Goal: Task Accomplishment & Management: Use online tool/utility

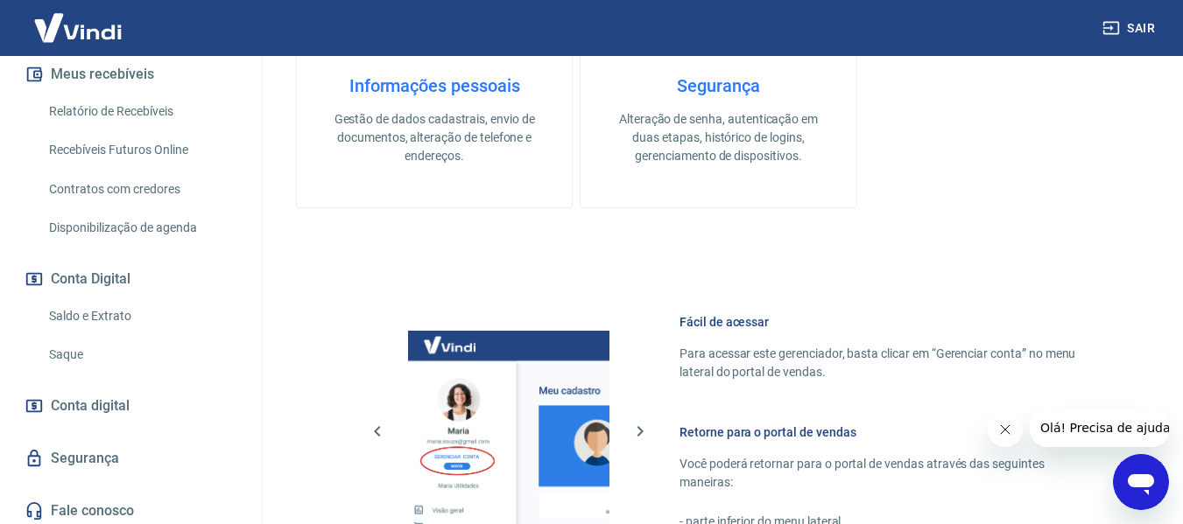
scroll to position [408, 0]
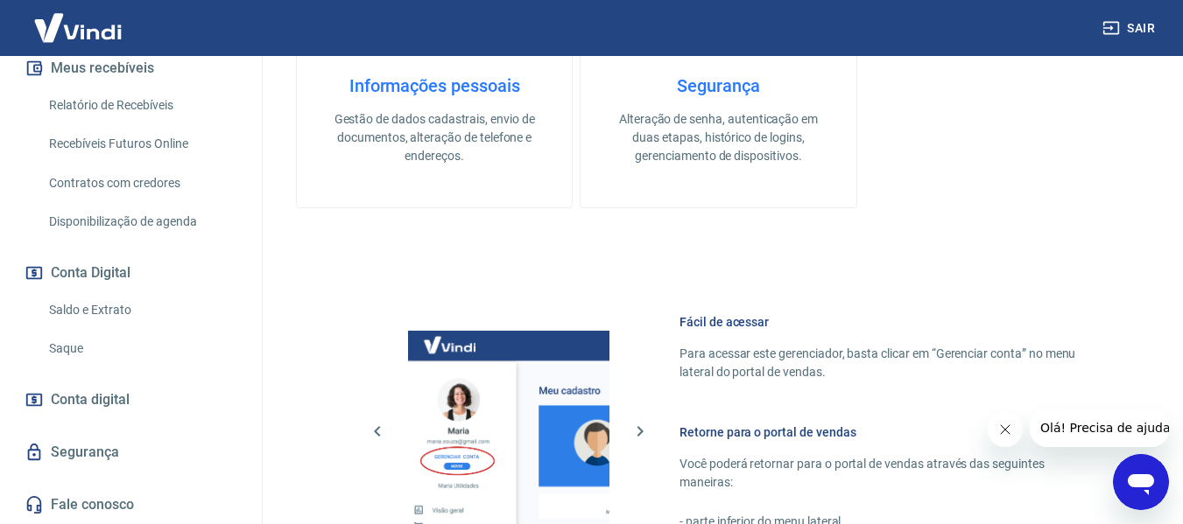
click at [103, 353] on link "Saque" at bounding box center [141, 349] width 199 height 36
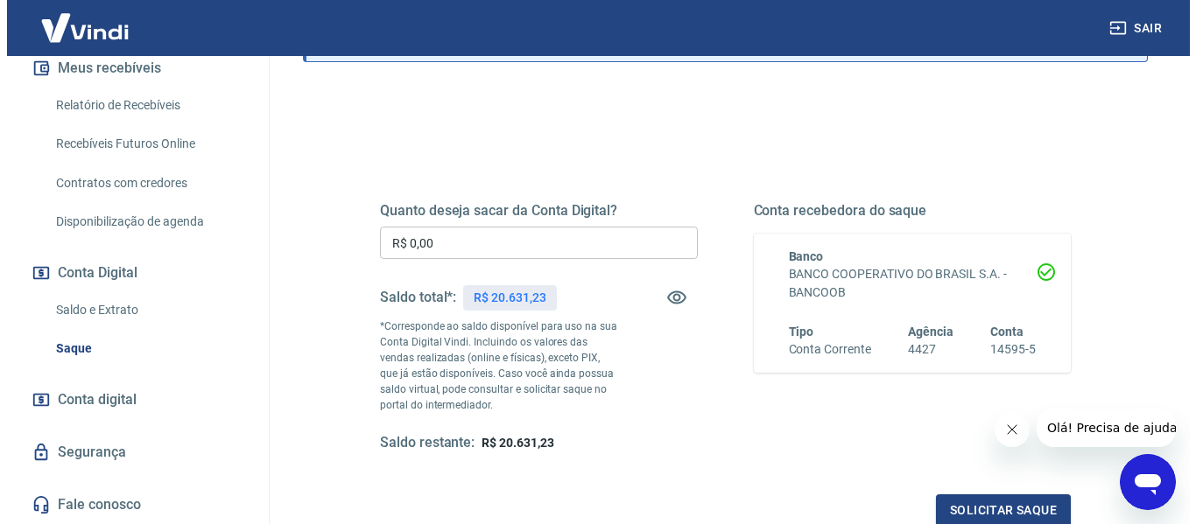
scroll to position [175, 0]
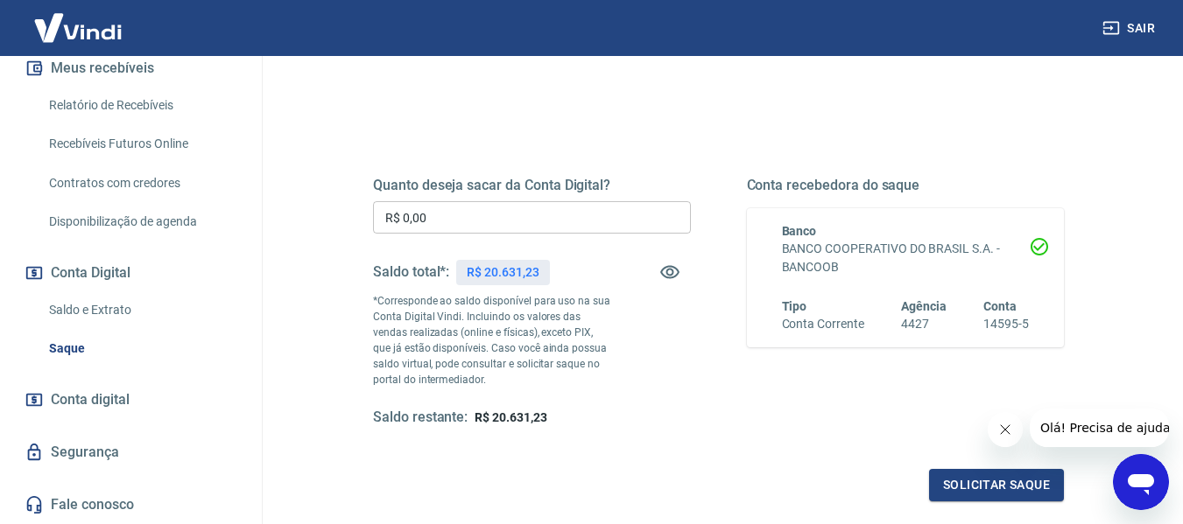
click at [513, 220] on input "R$ 0,00" at bounding box center [532, 217] width 318 height 32
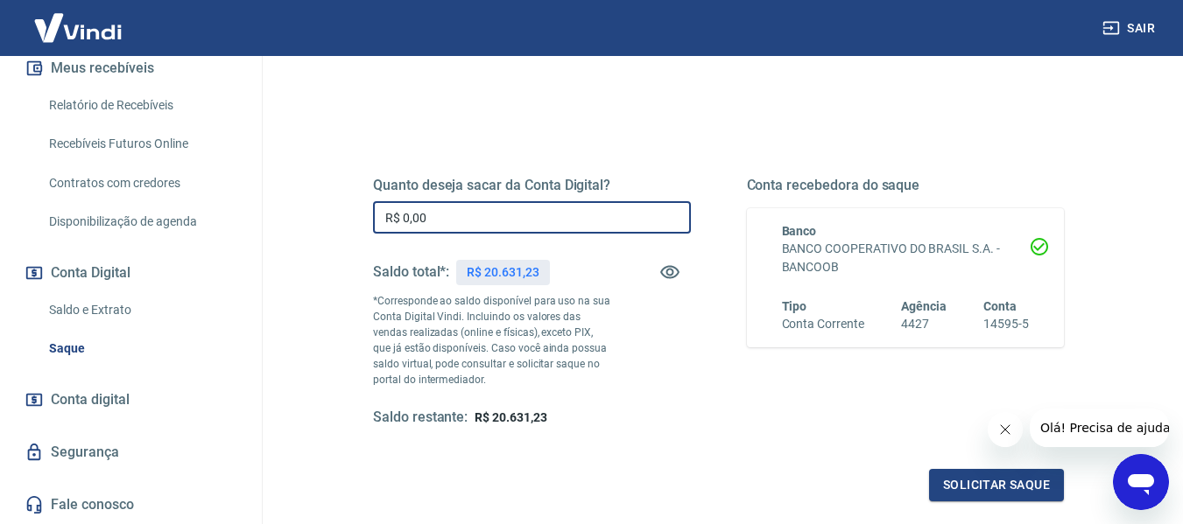
click at [513, 220] on input "R$ 0,00" at bounding box center [532, 217] width 318 height 32
type input "R$ 20.000,00"
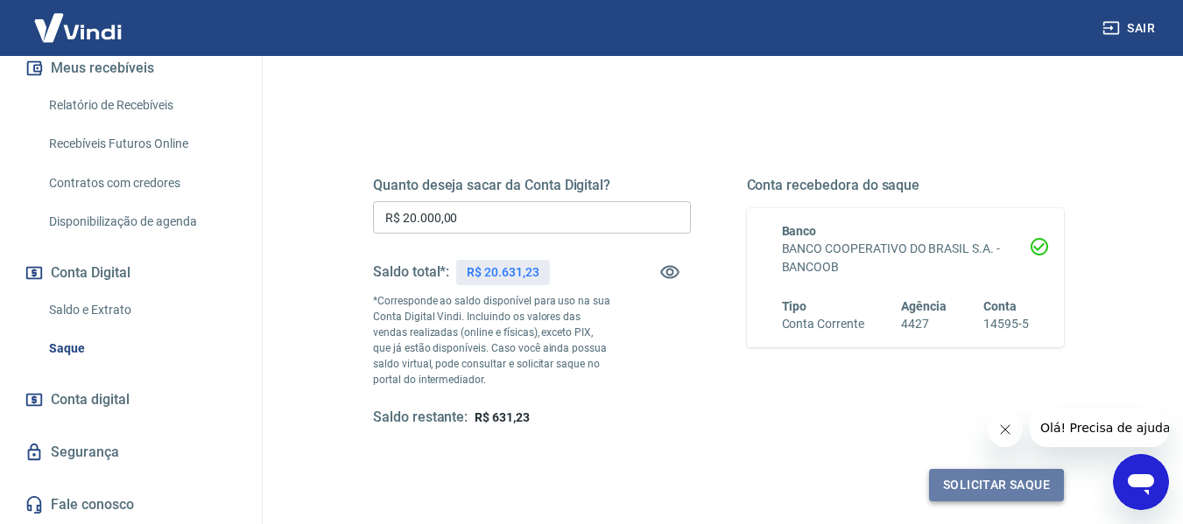
click at [998, 493] on button "Solicitar saque" at bounding box center [996, 485] width 135 height 32
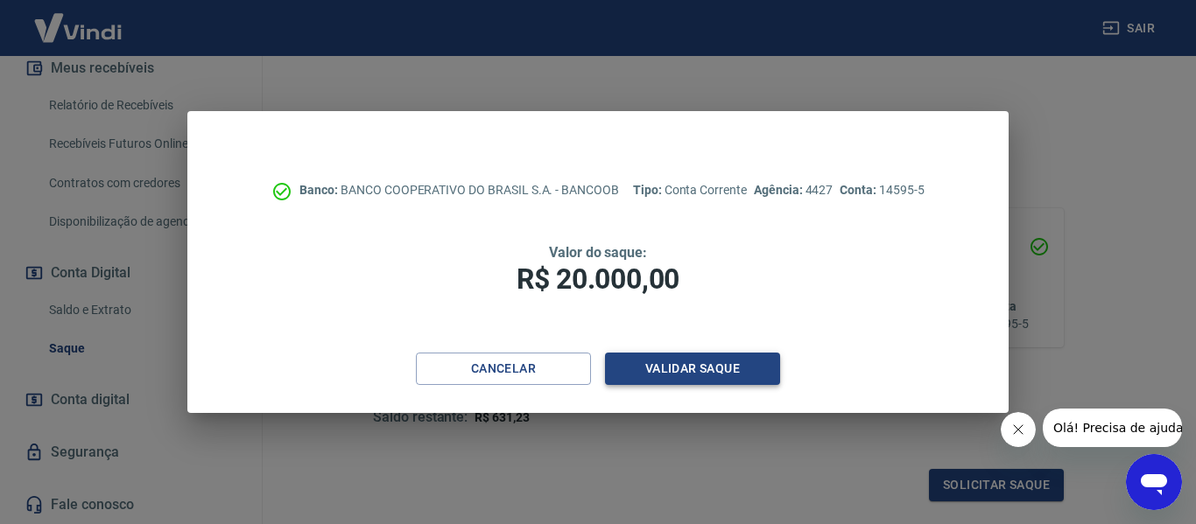
click at [695, 383] on button "Validar saque" at bounding box center [692, 369] width 175 height 32
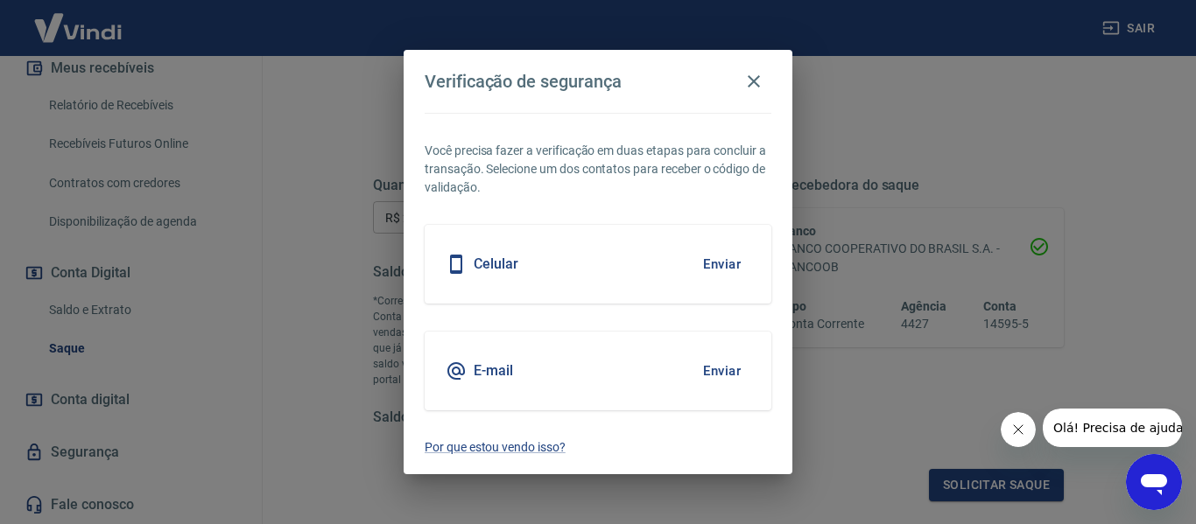
click at [750, 362] on div "E-mail Enviar" at bounding box center [598, 371] width 347 height 79
click at [734, 363] on button "Enviar" at bounding box center [721, 371] width 57 height 37
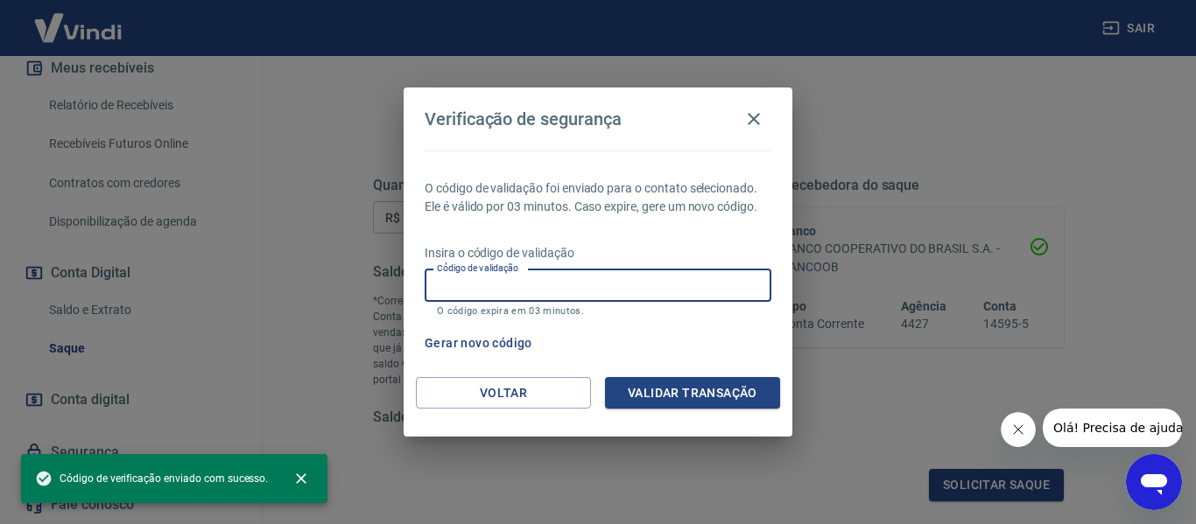
click at [561, 289] on input "Código de validação" at bounding box center [598, 286] width 347 height 32
paste input "203725"
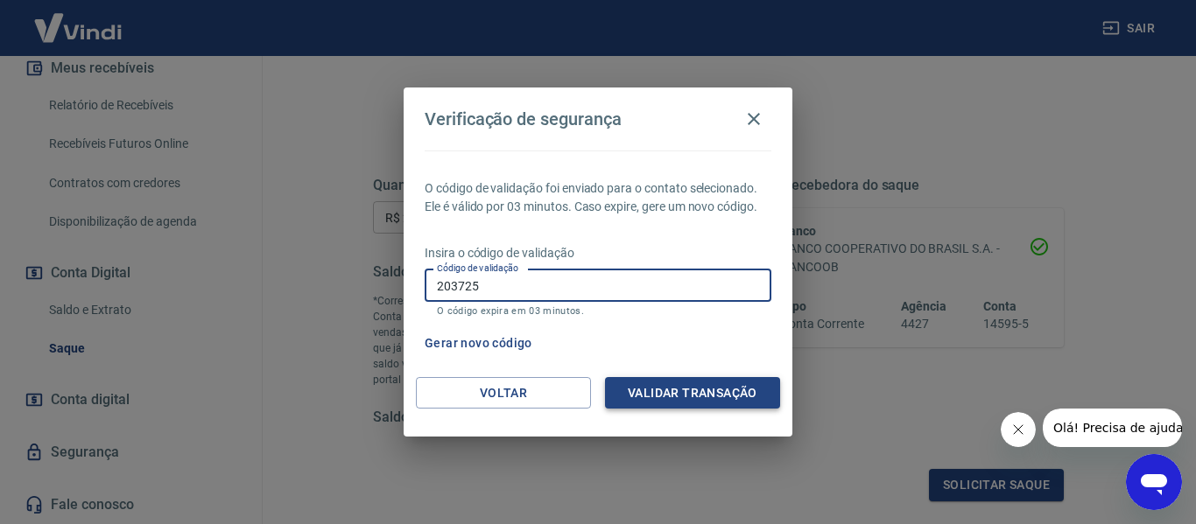
type input "203725"
click at [690, 397] on button "Validar transação" at bounding box center [692, 393] width 175 height 32
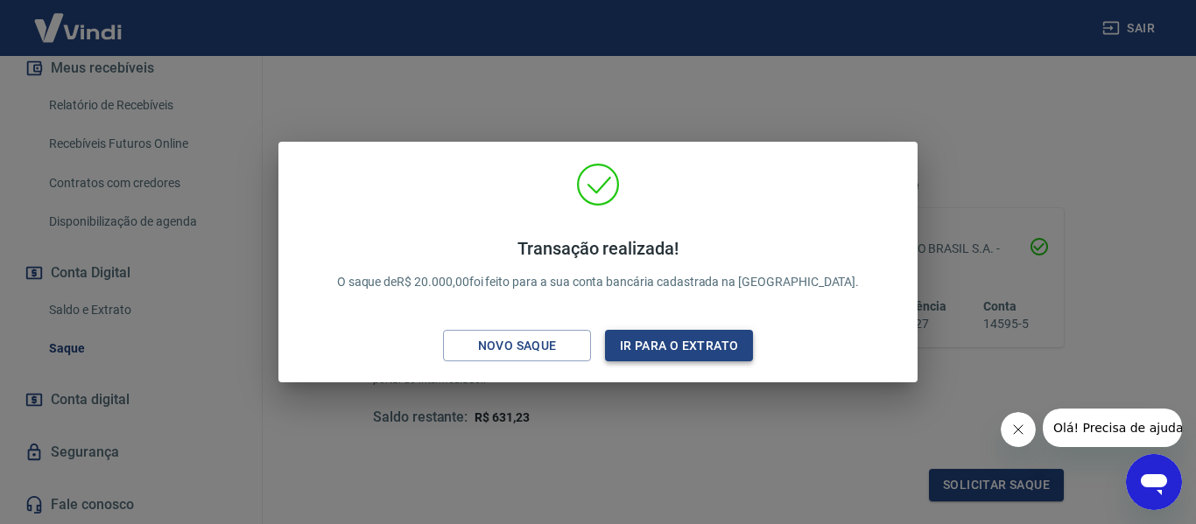
click at [659, 349] on button "Ir para o extrato" at bounding box center [679, 346] width 148 height 32
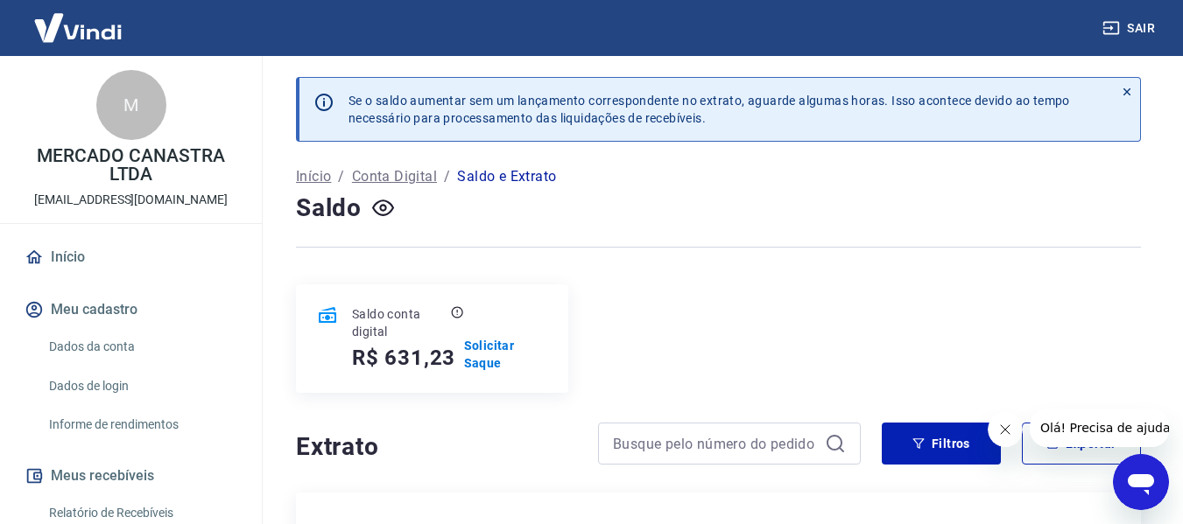
click at [84, 249] on link "Início" at bounding box center [131, 257] width 220 height 39
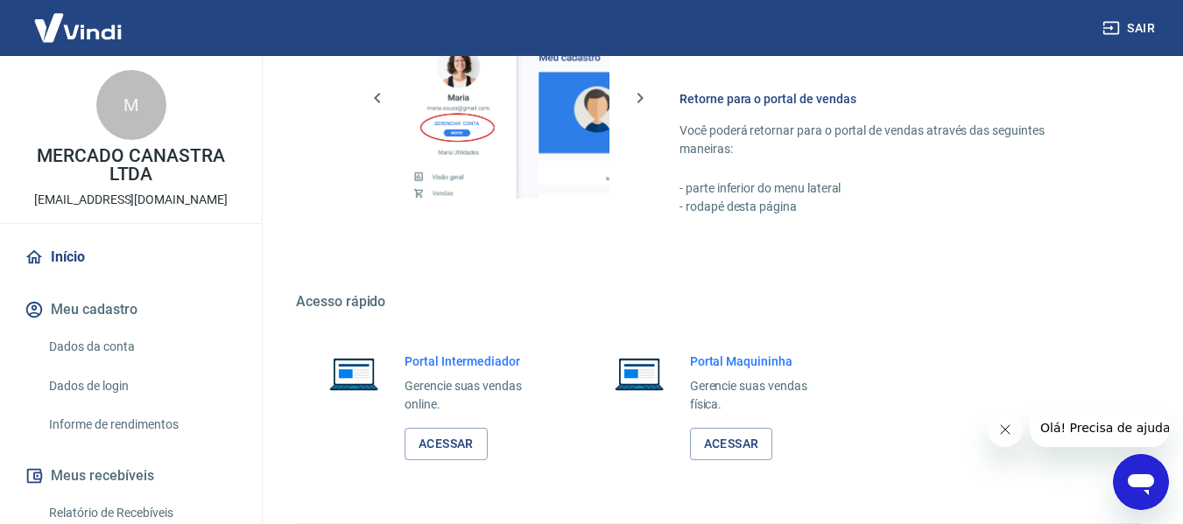
scroll to position [876, 0]
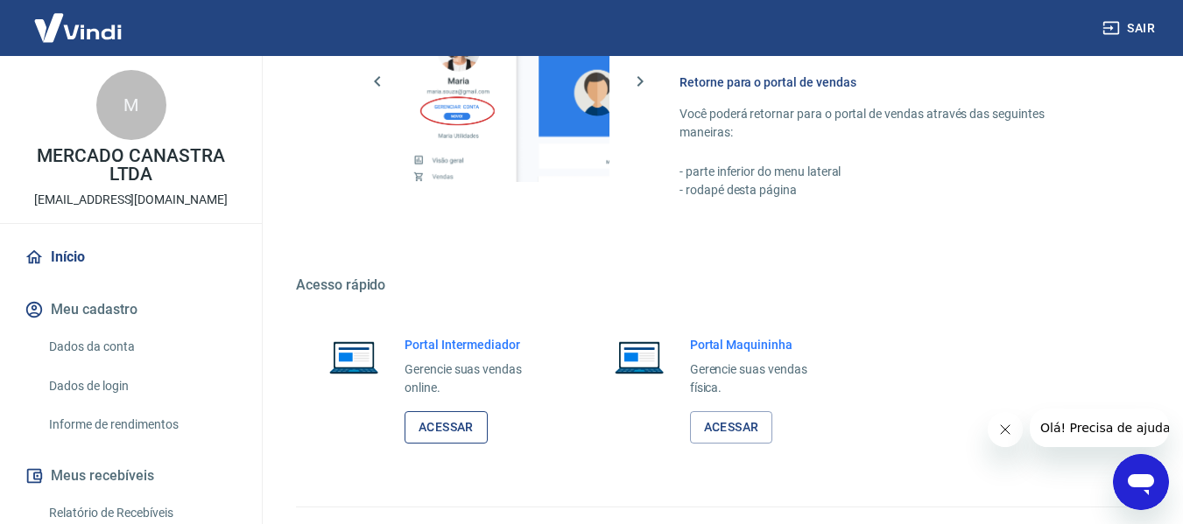
click at [454, 419] on link "Acessar" at bounding box center [446, 428] width 83 height 32
